Goal: Information Seeking & Learning: Check status

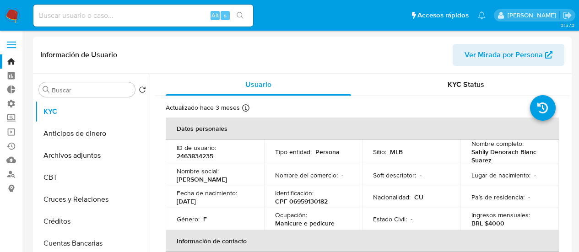
select select "100"
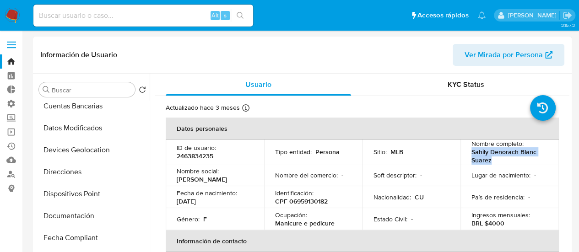
drag, startPoint x: 490, startPoint y: 159, endPoint x: 478, endPoint y: 164, distance: 12.9
click at [471, 155] on p "Sahily Denorach Blanc Suarez" at bounding box center [507, 156] width 73 height 16
copy p "Sahily Denorach Blanc Suarez"
click at [198, 157] on p "2463834235" at bounding box center [195, 156] width 37 height 8
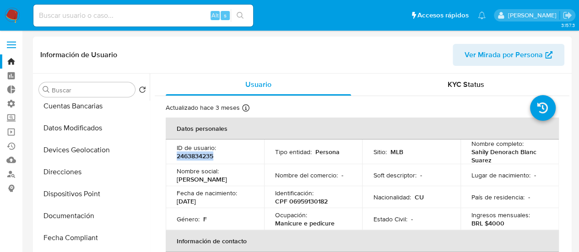
copy p "2463834235"
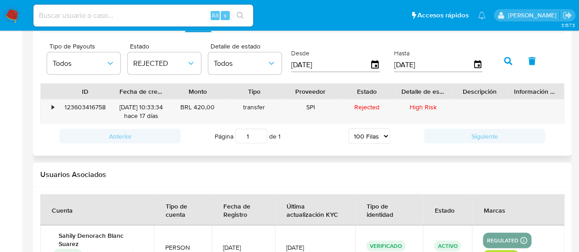
scroll to position [869, 0]
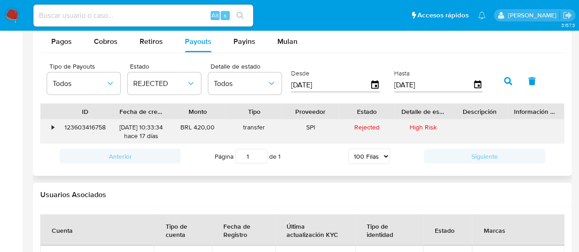
click at [84, 125] on div "123603416758" at bounding box center [85, 132] width 56 height 24
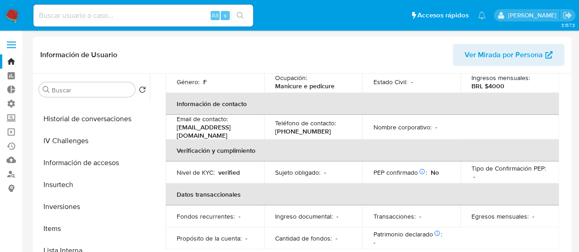
scroll to position [30, 0]
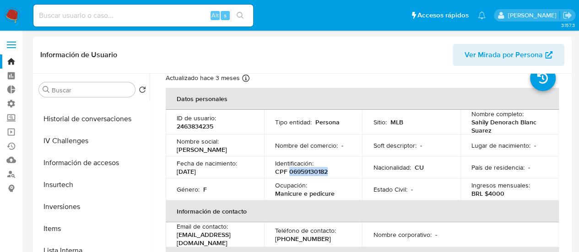
drag, startPoint x: 335, startPoint y: 173, endPoint x: 287, endPoint y: 173, distance: 47.1
click at [287, 173] on div "Identificación : CPF 06959130182" at bounding box center [313, 167] width 76 height 16
copy p "06959130182"
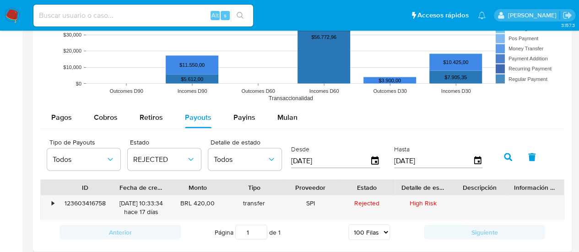
scroll to position [815, 0]
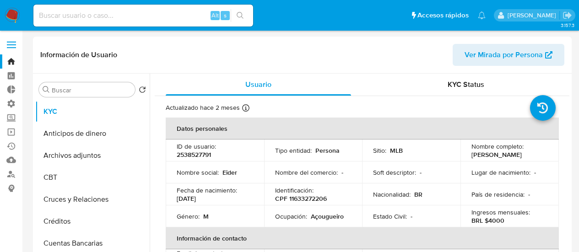
select select "10"
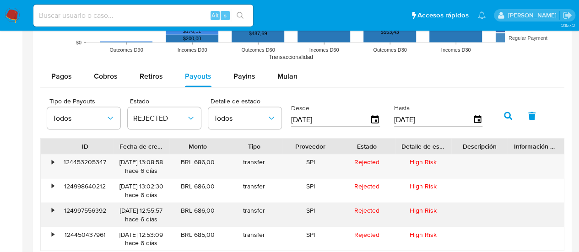
scroll to position [92, 0]
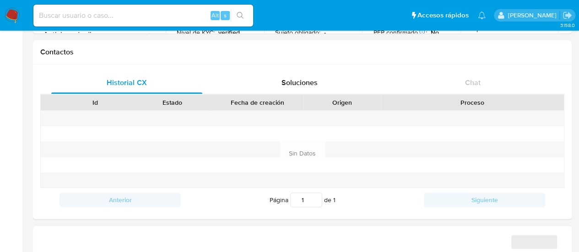
select select "10"
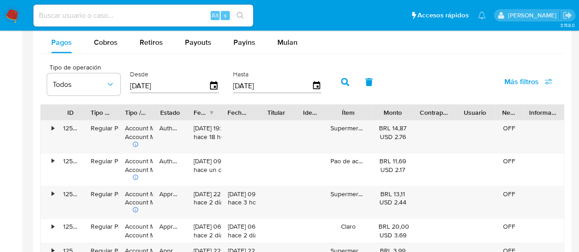
scroll to position [732, 0]
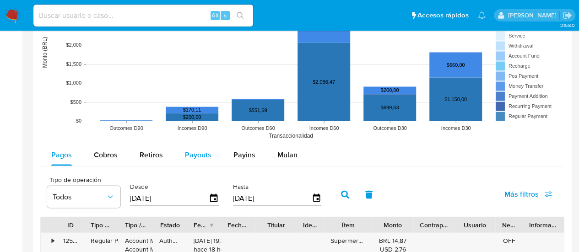
click at [202, 150] on span "Payouts" at bounding box center [198, 154] width 27 height 11
select select "10"
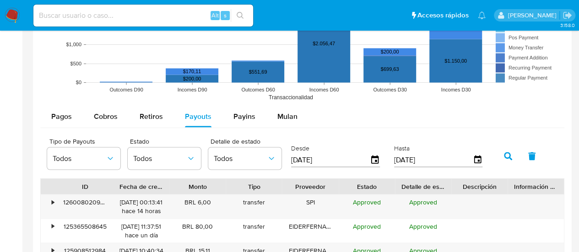
scroll to position [824, 0]
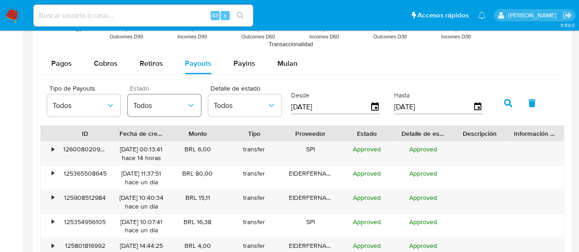
click at [162, 109] on button "Todos" at bounding box center [164, 105] width 73 height 22
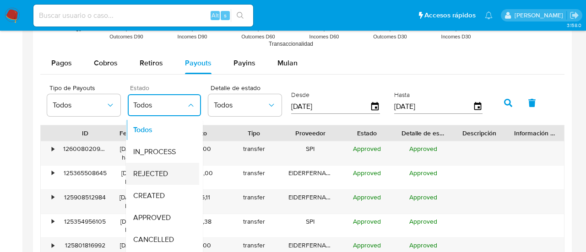
click at [159, 174] on span "REJECTED" at bounding box center [150, 173] width 35 height 9
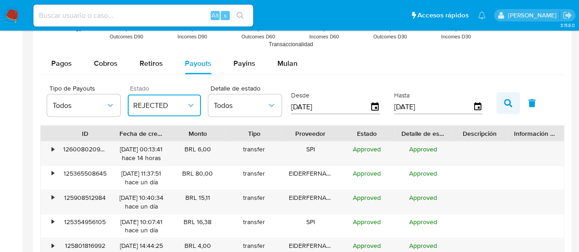
click at [505, 102] on icon "button" at bounding box center [508, 103] width 8 height 8
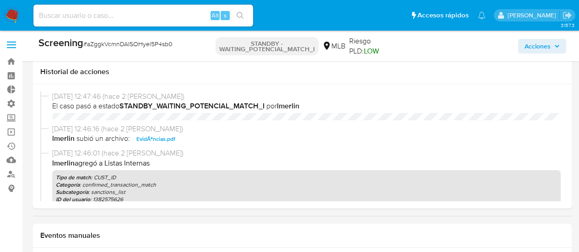
select select "10"
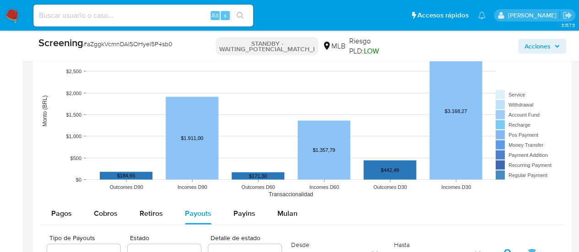
scroll to position [431, 0]
